Goal: Find specific page/section: Find specific page/section

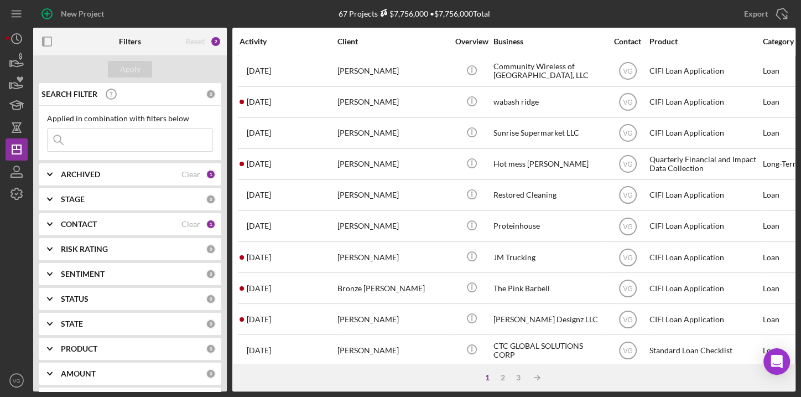
click at [131, 40] on b "Filters" at bounding box center [130, 41] width 22 height 9
click at [132, 45] on b "Filters" at bounding box center [130, 41] width 22 height 9
click at [215, 40] on div "2" at bounding box center [215, 41] width 11 height 11
click at [202, 42] on div "Reset" at bounding box center [195, 41] width 19 height 9
click at [108, 136] on input at bounding box center [130, 140] width 165 height 22
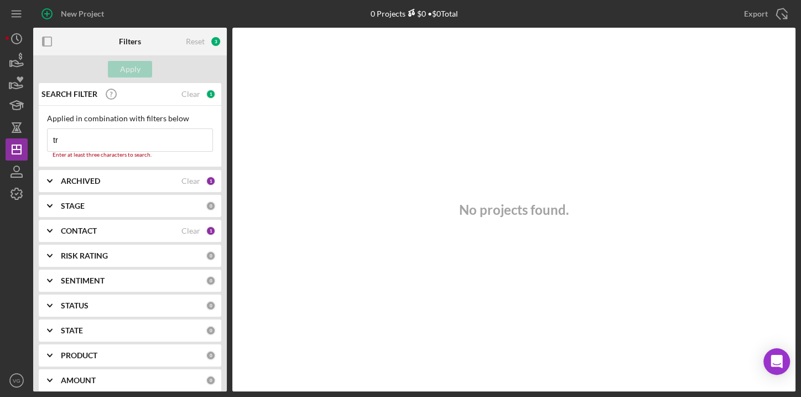
type input "t"
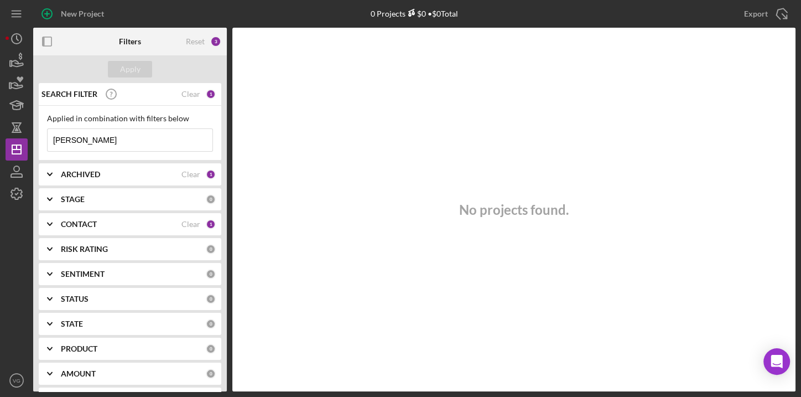
type input "[PERSON_NAME]"
